Goal: Task Accomplishment & Management: Manage account settings

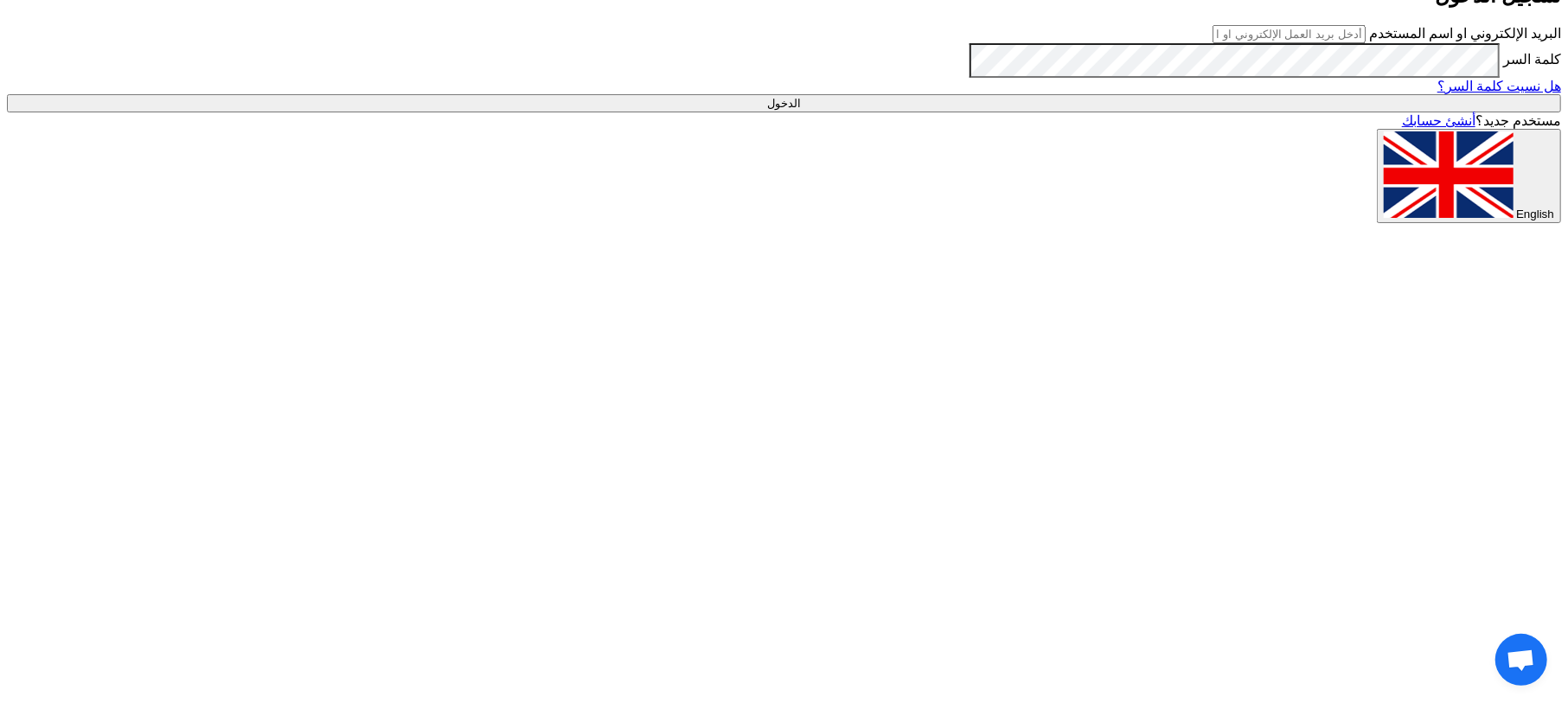
type input "[EMAIL_ADDRESS][DOMAIN_NAME]"
click at [1126, 112] on input "الدخول" at bounding box center [784, 103] width 1554 height 18
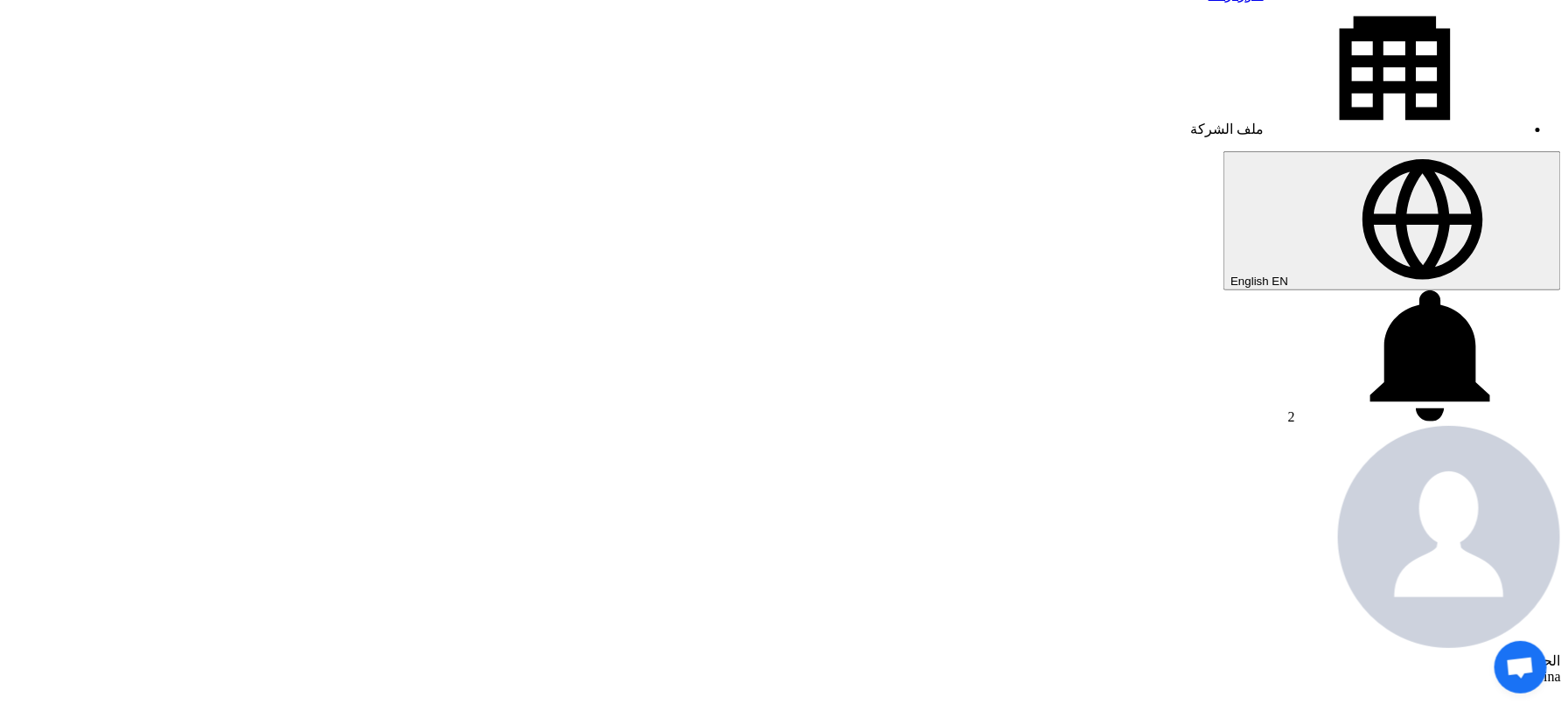
scroll to position [350, 0]
